Goal: Register for event/course

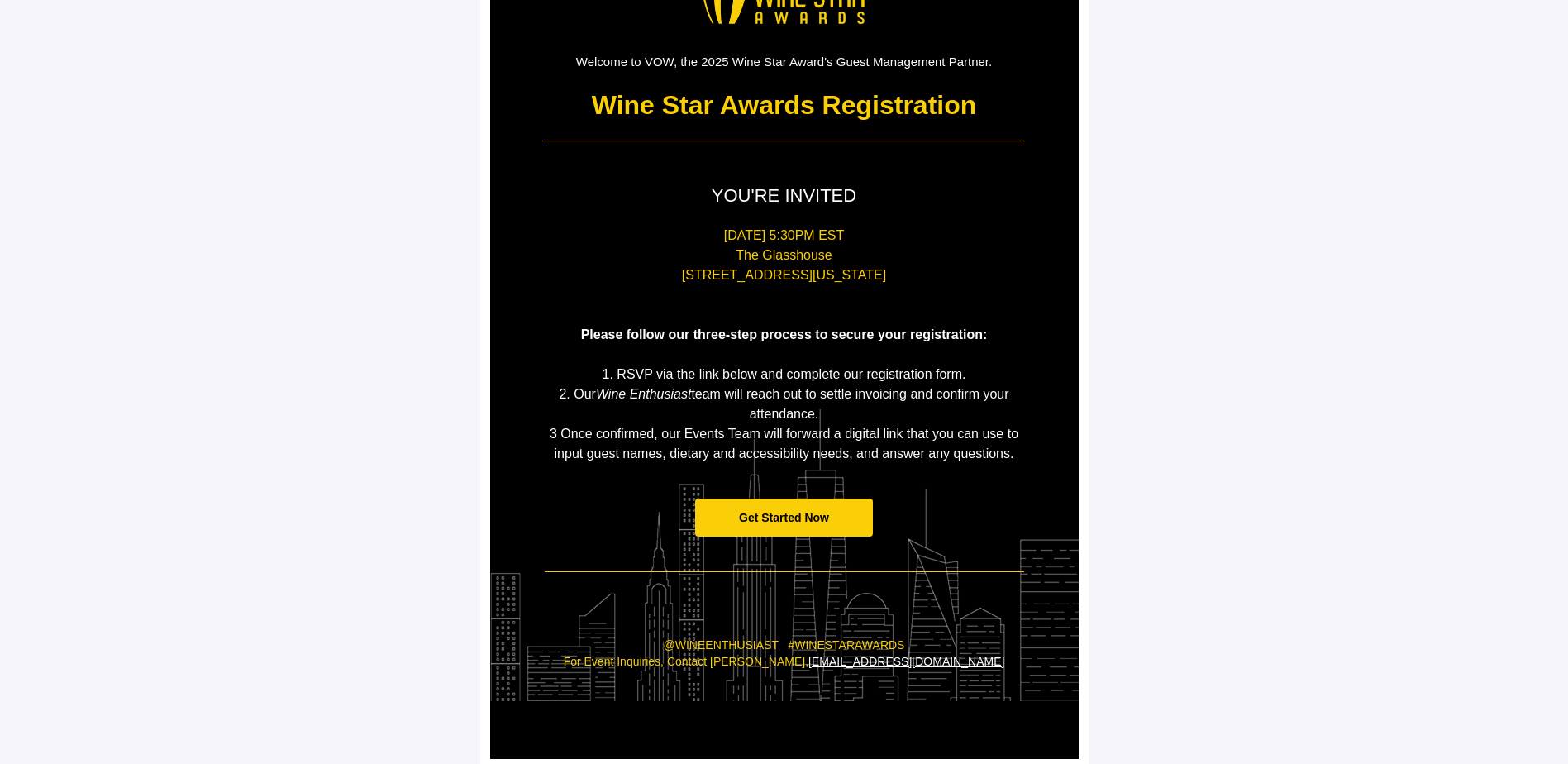
scroll to position [154, 0]
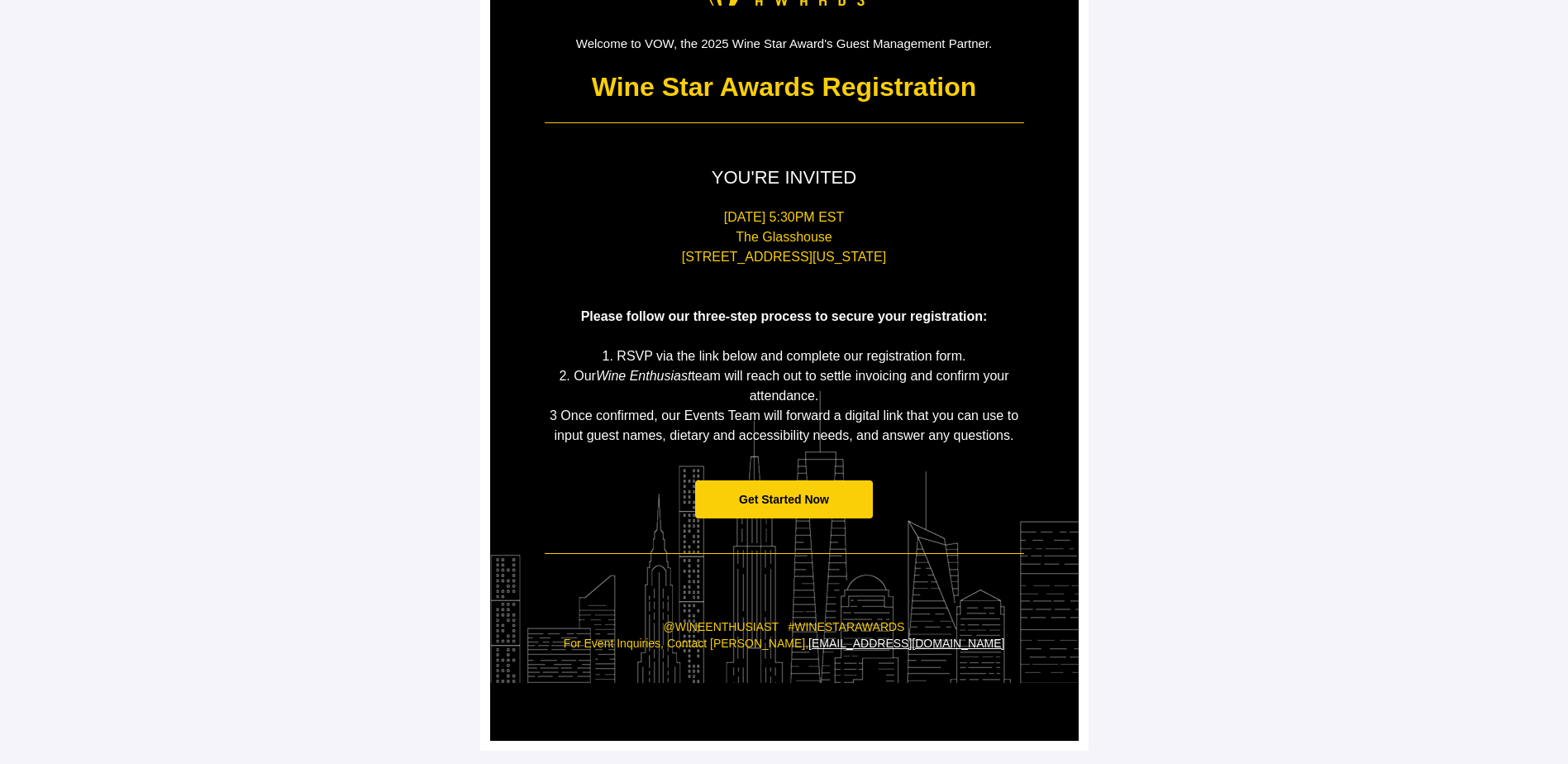
click at [816, 493] on span "Get Started Now" at bounding box center [784, 499] width 90 height 13
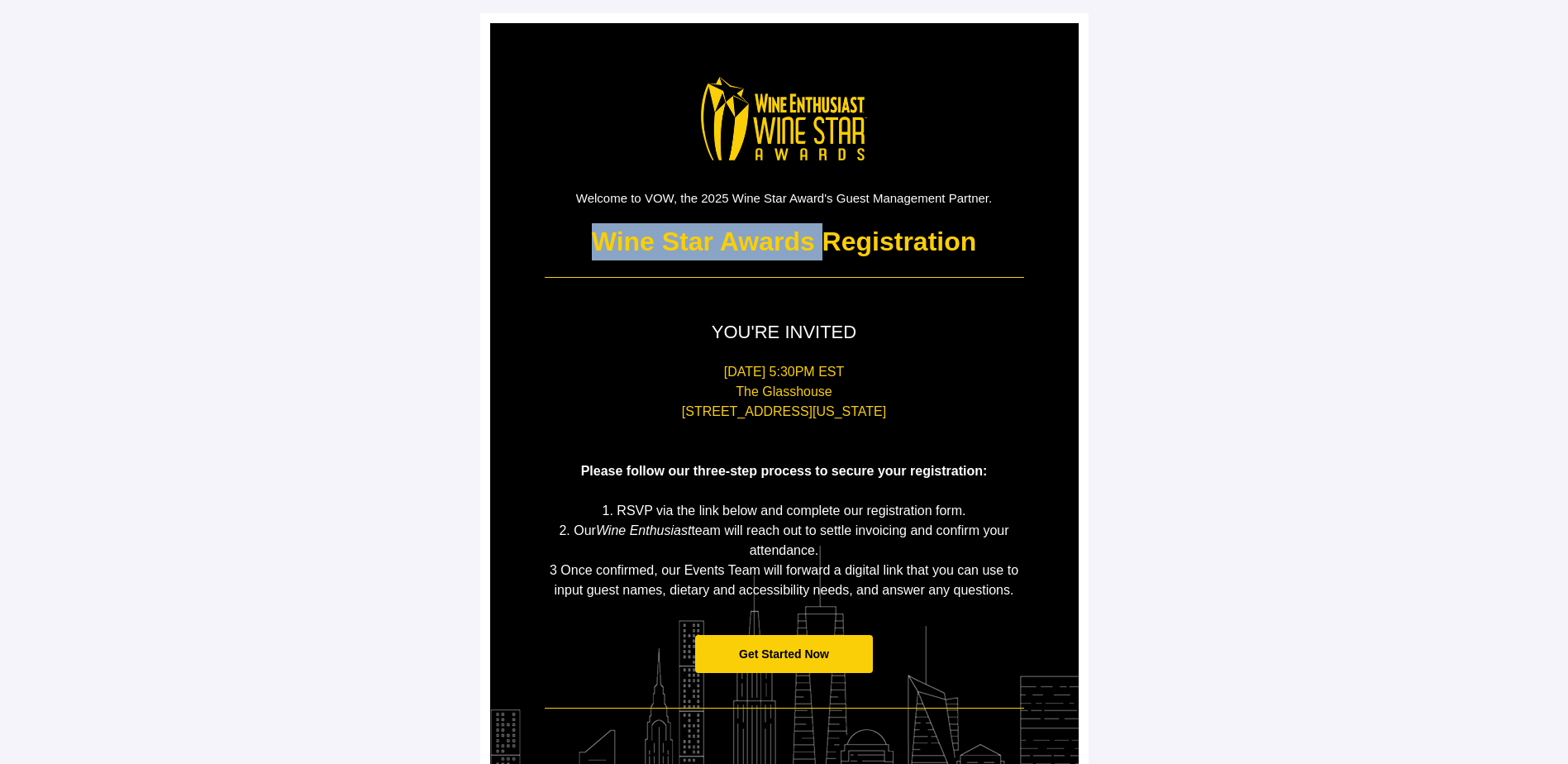
drag, startPoint x: 589, startPoint y: 239, endPoint x: 819, endPoint y: 242, distance: 230.0
click at [819, 242] on p "Wine Star Awards Registration" at bounding box center [785, 241] width 479 height 38
drag, startPoint x: 819, startPoint y: 242, endPoint x: 775, endPoint y: 240, distance: 44.0
